Goal: Information Seeking & Learning: Find specific fact

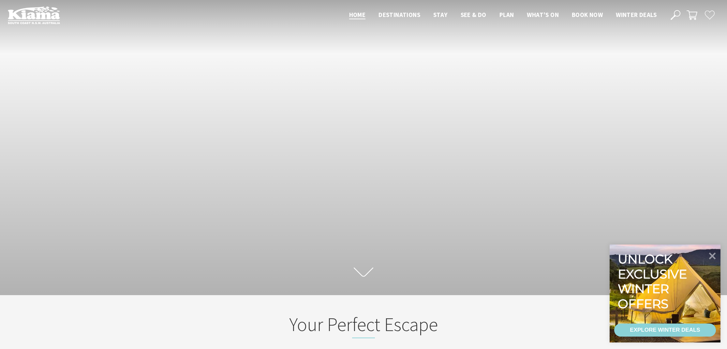
scroll to position [2, 0]
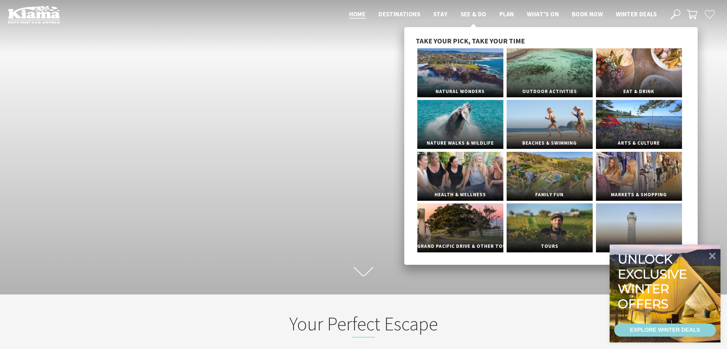
click at [465, 13] on span "See & Do" at bounding box center [474, 14] width 26 height 8
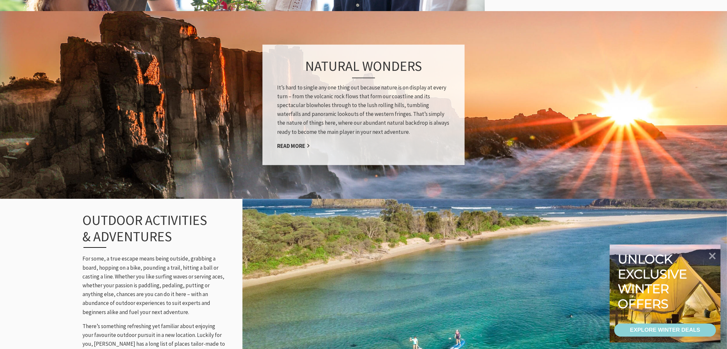
scroll to position [527, 0]
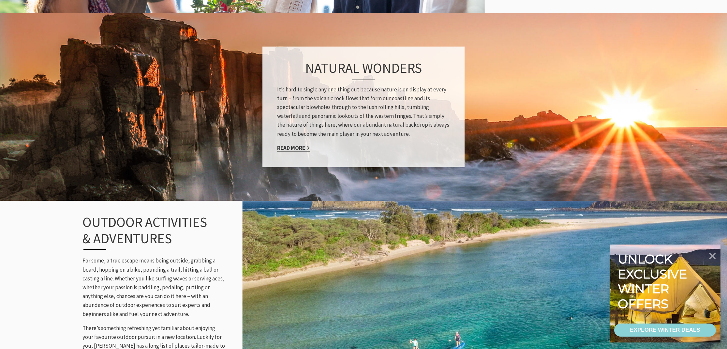
click at [298, 146] on link "Read More" at bounding box center [293, 147] width 33 height 7
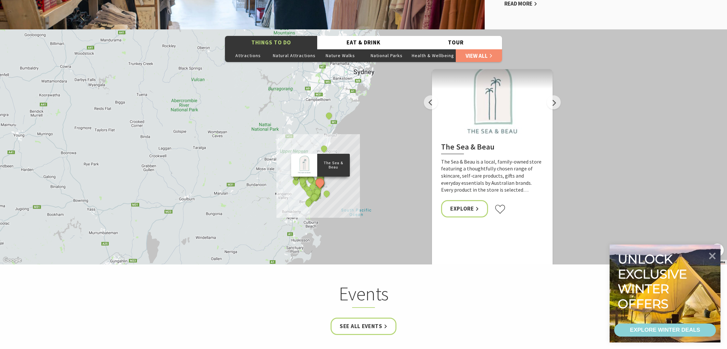
scroll to position [1284, 0]
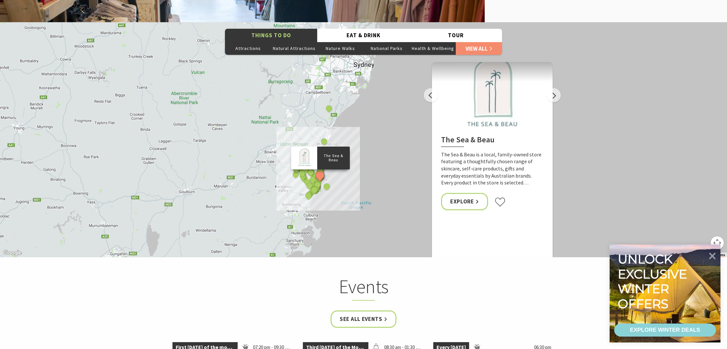
click at [402, 171] on div "The Sea & Beau Hoddles Track, Kiama Kiama Ceramic Art Studio - Teaching and Mak…" at bounding box center [729, 345] width 730 height 411
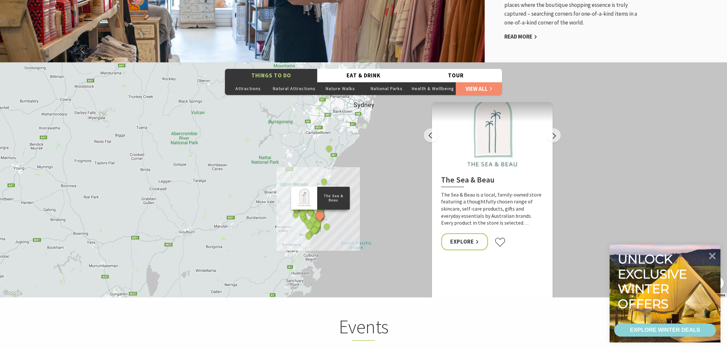
scroll to position [1233, 0]
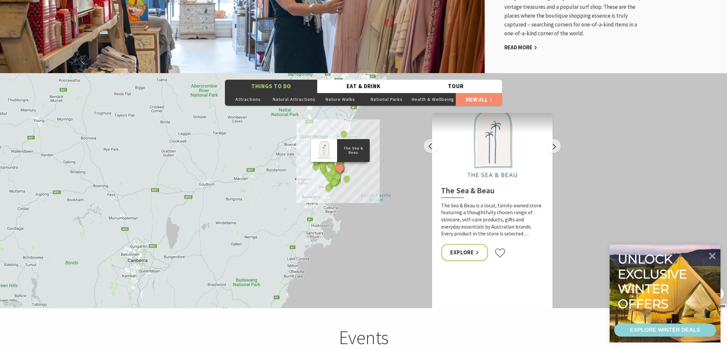
drag, startPoint x: 349, startPoint y: 232, endPoint x: 369, endPoint y: 173, distance: 62.4
click at [369, 173] on div "The Sea & Beau Hoddles Track, Kiama Kiama Ceramic Art Studio - Teaching and Mak…" at bounding box center [363, 190] width 727 height 235
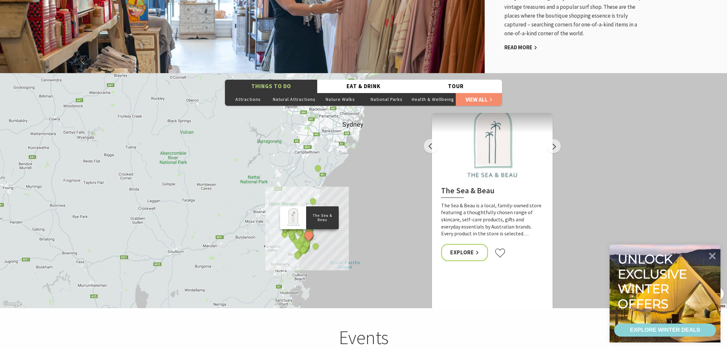
drag, startPoint x: 368, startPoint y: 173, endPoint x: 336, endPoint y: 242, distance: 75.6
click at [336, 242] on div "The Sea & Beau Hoddles Track, Kiama Kiama Ceramic Art Studio - Teaching and Mak…" at bounding box center [363, 190] width 727 height 235
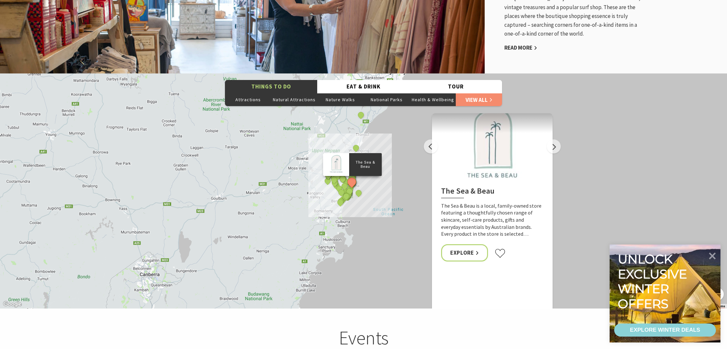
drag, startPoint x: 347, startPoint y: 193, endPoint x: 391, endPoint y: 138, distance: 70.2
click at [391, 138] on div "The Sea & Beau Hoddles Track, Kiama Kiama Ceramic Art Studio - Teaching and Mak…" at bounding box center [363, 190] width 727 height 235
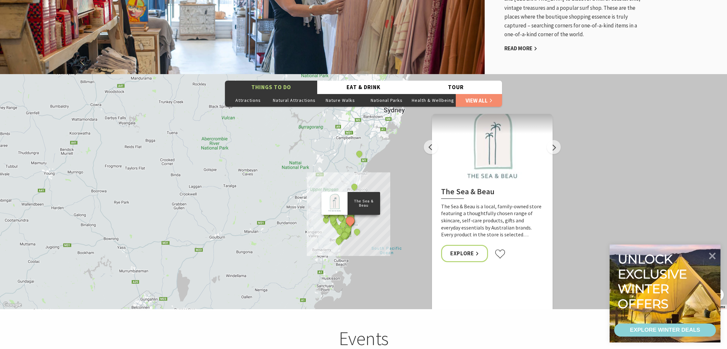
drag, startPoint x: 371, startPoint y: 182, endPoint x: 370, endPoint y: 221, distance: 38.8
click at [370, 221] on div "The Sea & Beau Hoddles Track, Kiama Kiama Ceramic Art Studio - Teaching and Mak…" at bounding box center [363, 191] width 727 height 235
click at [250, 98] on button "Attractions" at bounding box center [248, 100] width 46 height 13
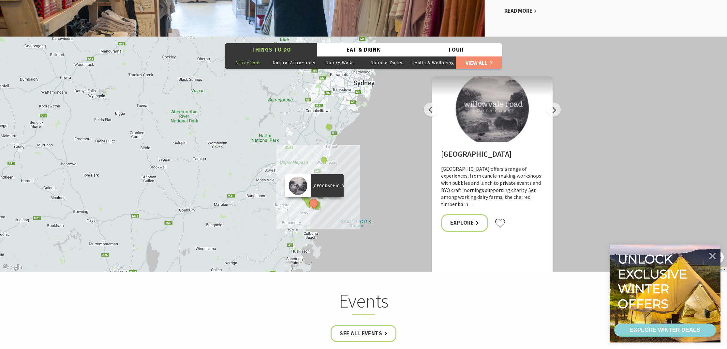
scroll to position [1269, 0]
click at [304, 62] on button "Natural Attractions" at bounding box center [294, 62] width 46 height 13
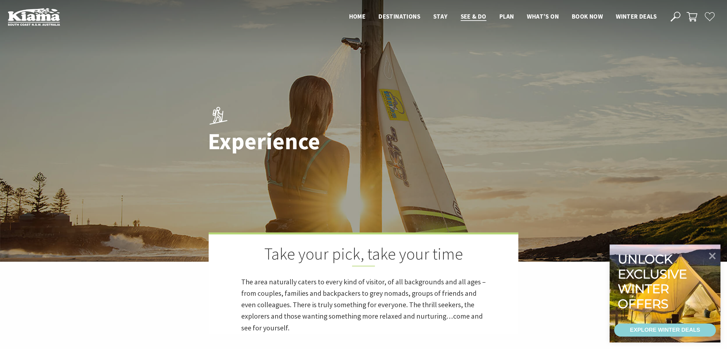
scroll to position [0, 0]
click at [679, 14] on icon at bounding box center [676, 17] width 10 height 10
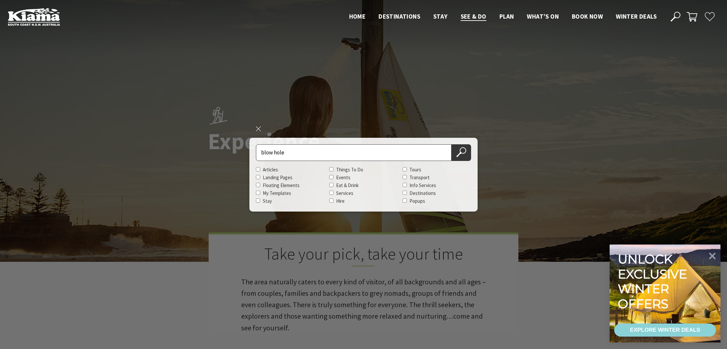
type input "blow hole"
click at [461, 152] on button "Search Now" at bounding box center [462, 152] width 20 height 17
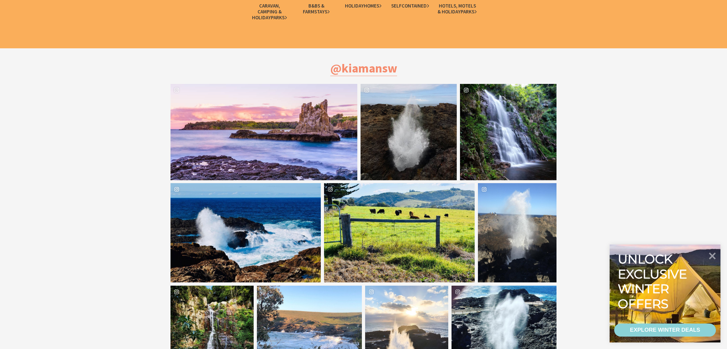
scroll to position [1668, 0]
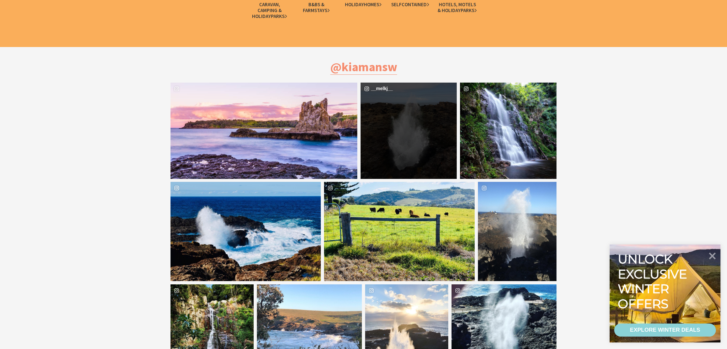
click at [419, 142] on div "__melkj__" at bounding box center [409, 130] width 97 height 97
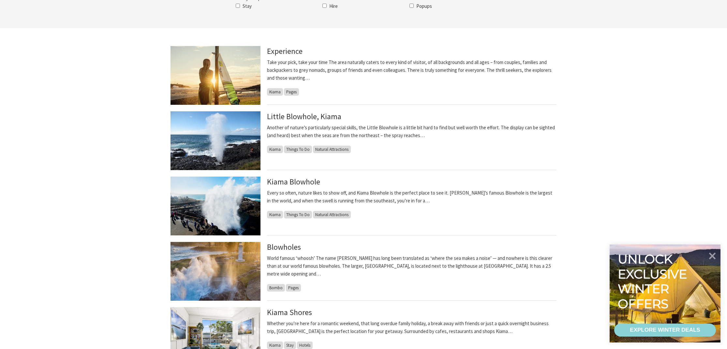
scroll to position [154, 0]
click at [242, 196] on img at bounding box center [216, 205] width 90 height 59
